Goal: Task Accomplishment & Management: Complete application form

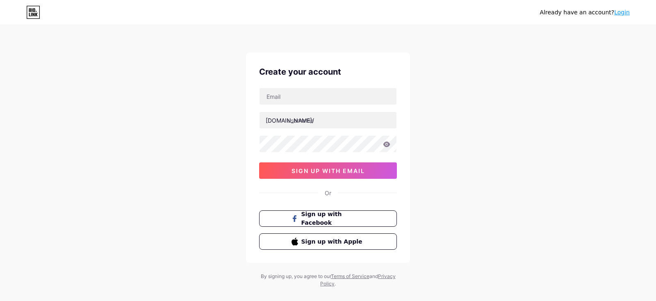
type input "[EMAIL_ADDRESS][DOMAIN_NAME]"
click at [483, 175] on div "Already have an account? Login Create your account [EMAIL_ADDRESS][DOMAIN_NAME]…" at bounding box center [328, 157] width 656 height 314
click at [347, 112] on input "text" at bounding box center [328, 120] width 137 height 16
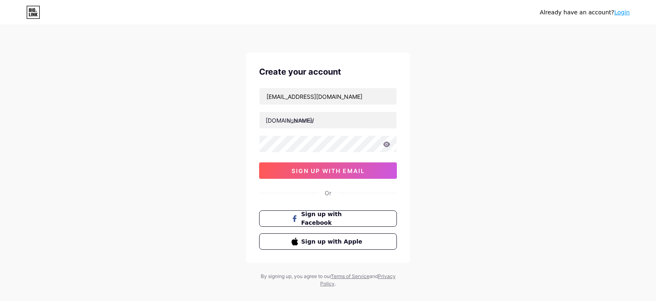
type input "winkleys"
click at [510, 139] on div "Already have an account? Login Create your account [EMAIL_ADDRESS][DOMAIN_NAME]…" at bounding box center [328, 157] width 656 height 314
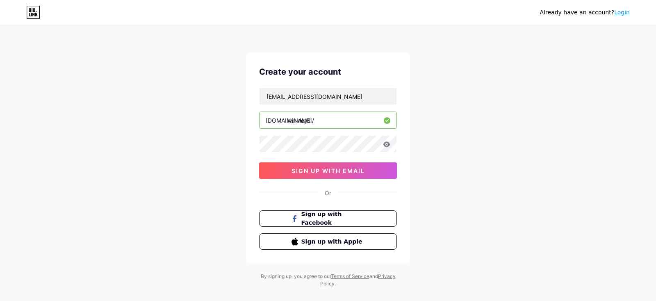
click at [523, 189] on div "Already have an account? Login Create your account [EMAIL_ADDRESS][DOMAIN_NAME]…" at bounding box center [328, 157] width 656 height 314
click at [354, 167] on span "sign up with email" at bounding box center [327, 170] width 73 height 7
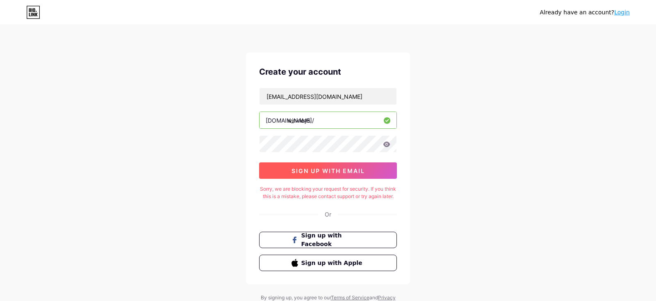
click at [359, 174] on button "sign up with email" at bounding box center [328, 170] width 138 height 16
